Goal: Entertainment & Leisure: Consume media (video, audio)

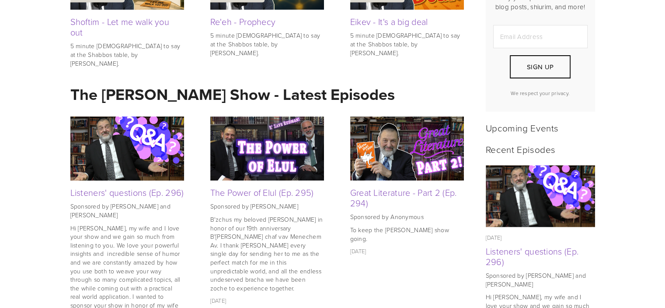
scroll to position [175, 0]
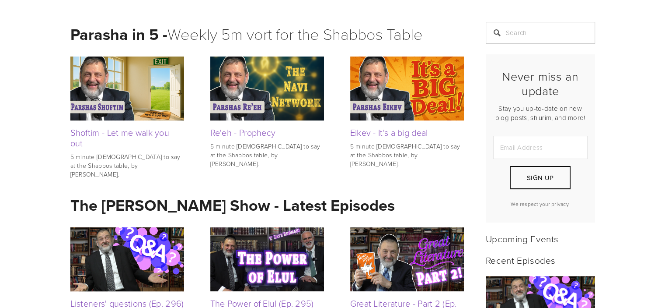
click at [131, 252] on img at bounding box center [127, 259] width 114 height 76
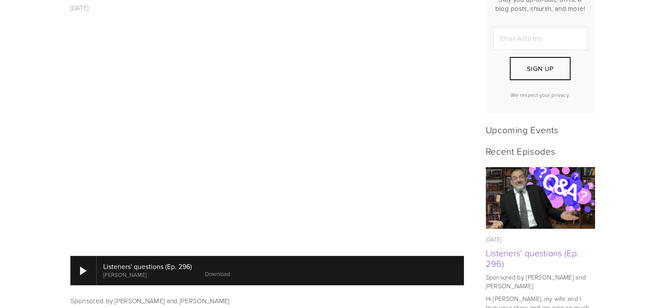
scroll to position [269, 0]
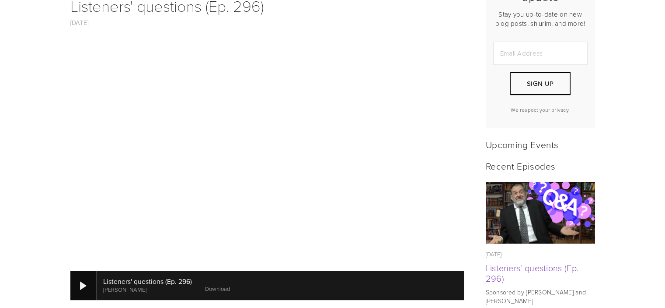
click at [83, 281] on div at bounding box center [83, 285] width 7 height 9
click at [78, 270] on div at bounding box center [83, 284] width 26 height 29
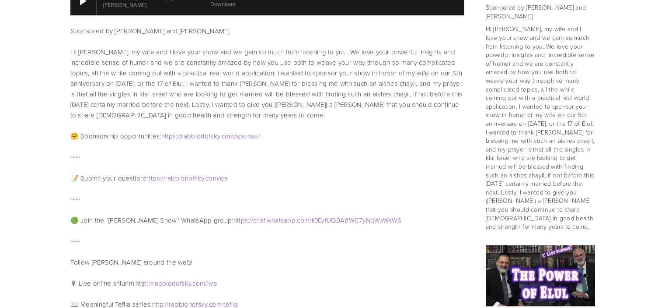
scroll to position [531, 0]
